Goal: Information Seeking & Learning: Learn about a topic

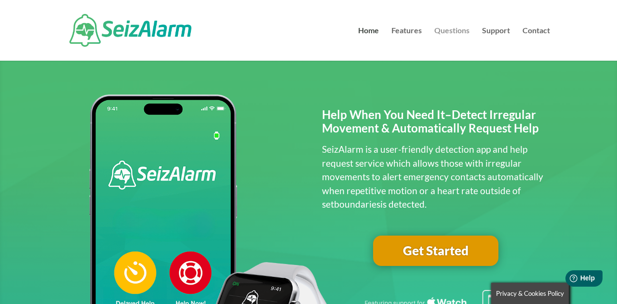
click at [440, 33] on link "Questions" at bounding box center [452, 44] width 35 height 34
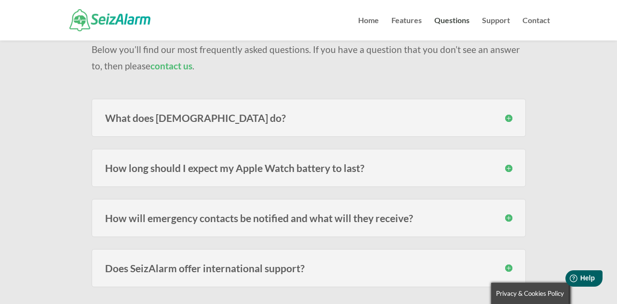
scroll to position [92, 0]
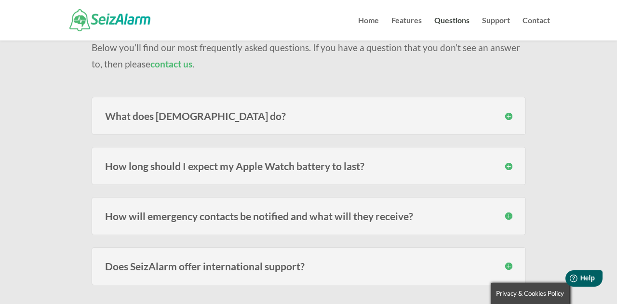
click at [506, 115] on h3 "What does SeizAlarm do?" at bounding box center [309, 116] width 408 height 10
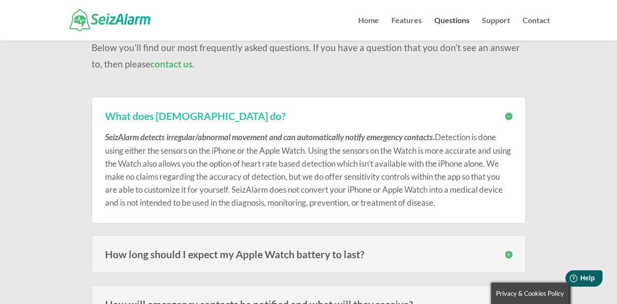
scroll to position [92, 0]
click at [509, 255] on h3 "How long should I expect my Apple Watch battery to last?" at bounding box center [309, 255] width 408 height 10
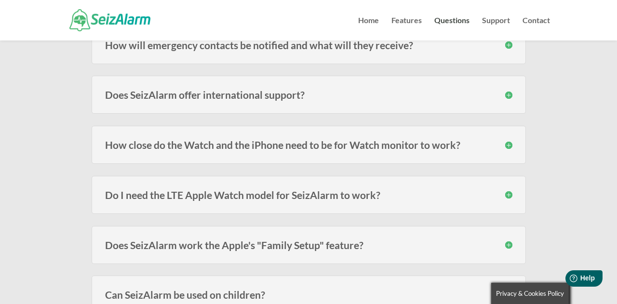
scroll to position [391, 0]
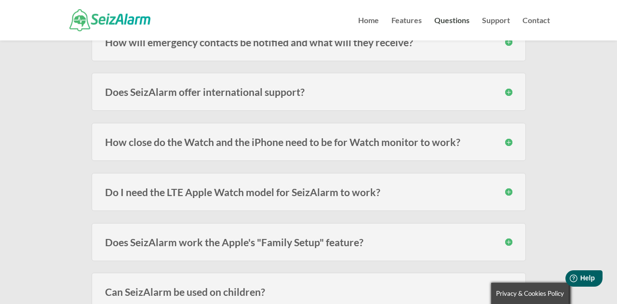
click at [506, 142] on h3 "How close do the Watch and the iPhone need to be for Watch monitor to work?" at bounding box center [309, 142] width 408 height 10
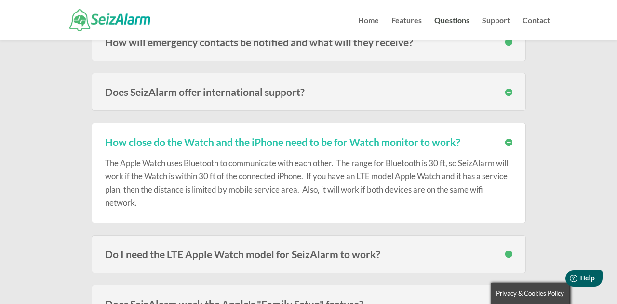
click at [506, 142] on h3 "How close do the Watch and the iPhone need to be for Watch monitor to work?" at bounding box center [309, 142] width 408 height 10
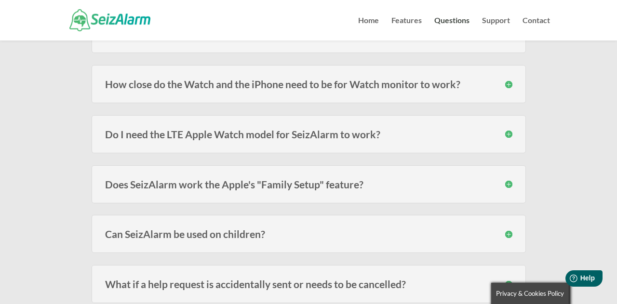
scroll to position [453, 0]
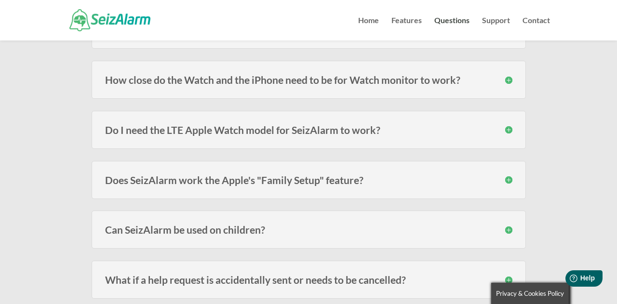
click at [510, 132] on h3 "Do I need the LTE Apple Watch model for SeizAlarm to work?" at bounding box center [309, 130] width 408 height 10
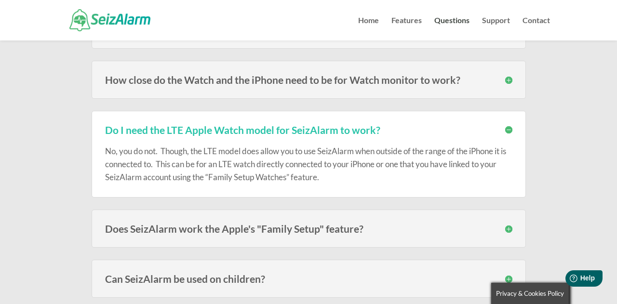
click at [507, 130] on h3 "Do I need the LTE Apple Watch model for SeizAlarm to work?" at bounding box center [309, 130] width 408 height 10
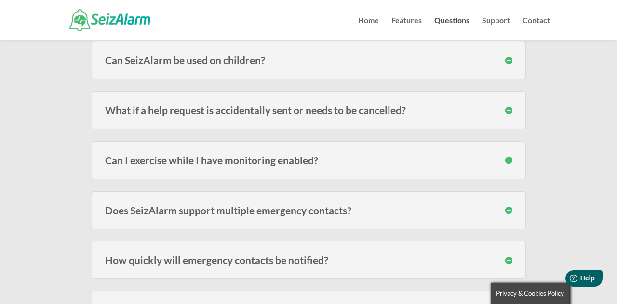
scroll to position [623, 0]
click at [507, 160] on h3 "Can I exercise while I have monitoring enabled?" at bounding box center [309, 160] width 408 height 10
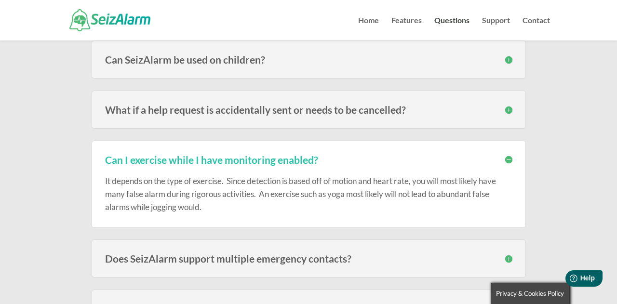
click at [507, 160] on h3 "Can I exercise while I have monitoring enabled?" at bounding box center [309, 160] width 408 height 10
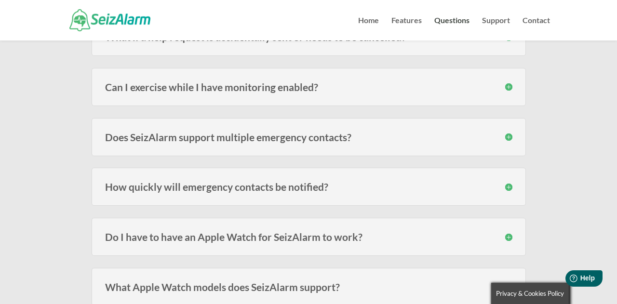
scroll to position [692, 0]
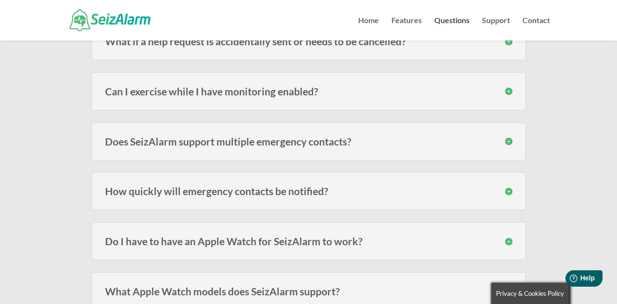
click at [504, 139] on h3 "Does SeizAlarm support multiple emergency contacts?" at bounding box center [309, 141] width 408 height 10
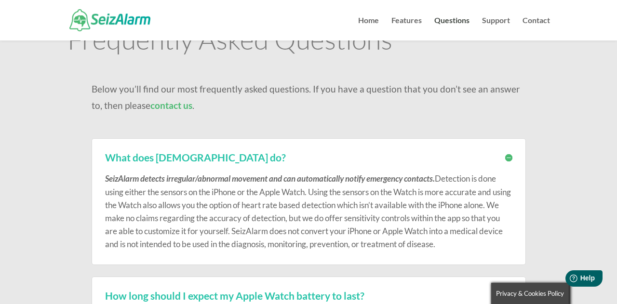
scroll to position [0, 0]
